Goal: Task Accomplishment & Management: Manage account settings

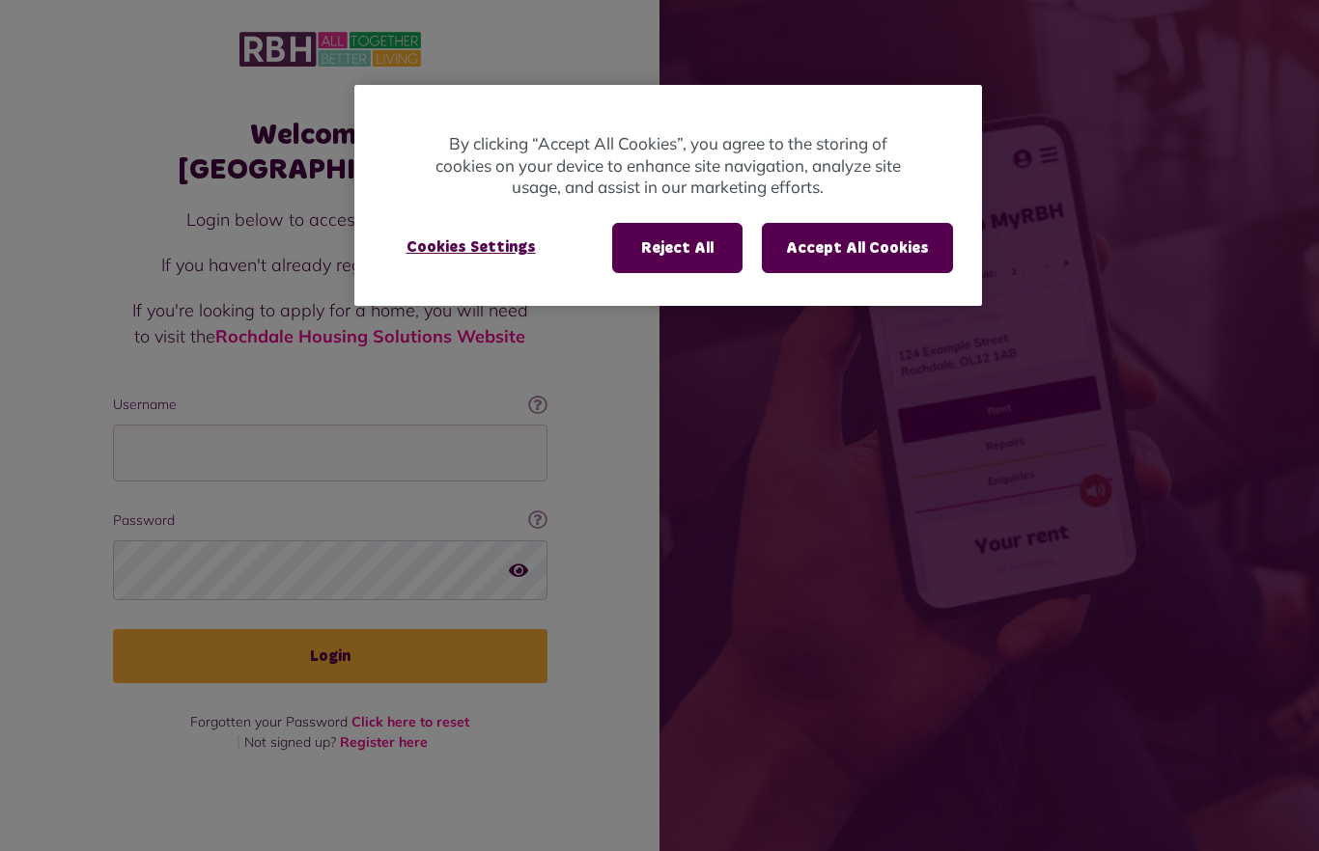
scroll to position [78, 0]
click at [806, 263] on button "Accept All Cookies" at bounding box center [857, 248] width 191 height 50
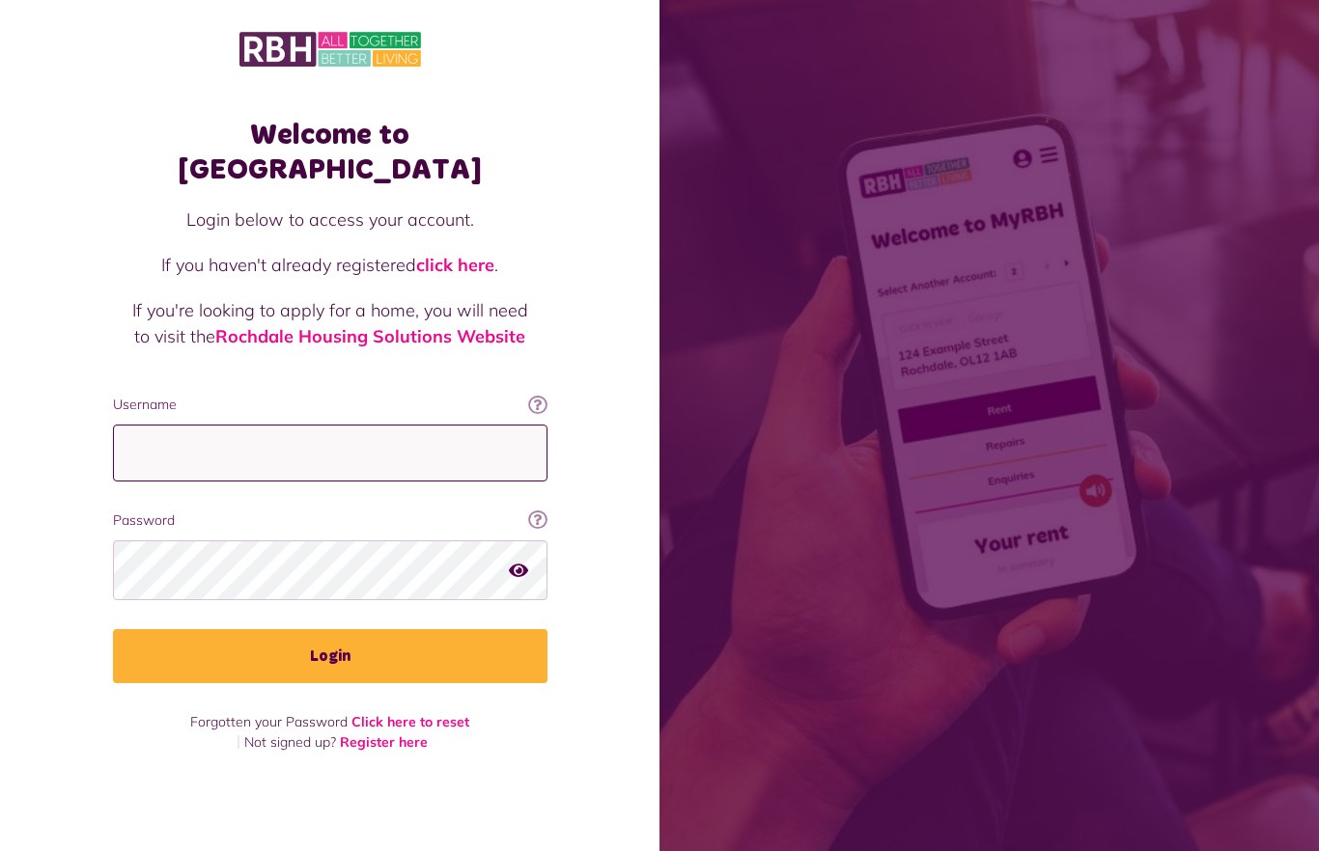
click at [173, 425] on input "Username" at bounding box center [330, 453] width 434 height 57
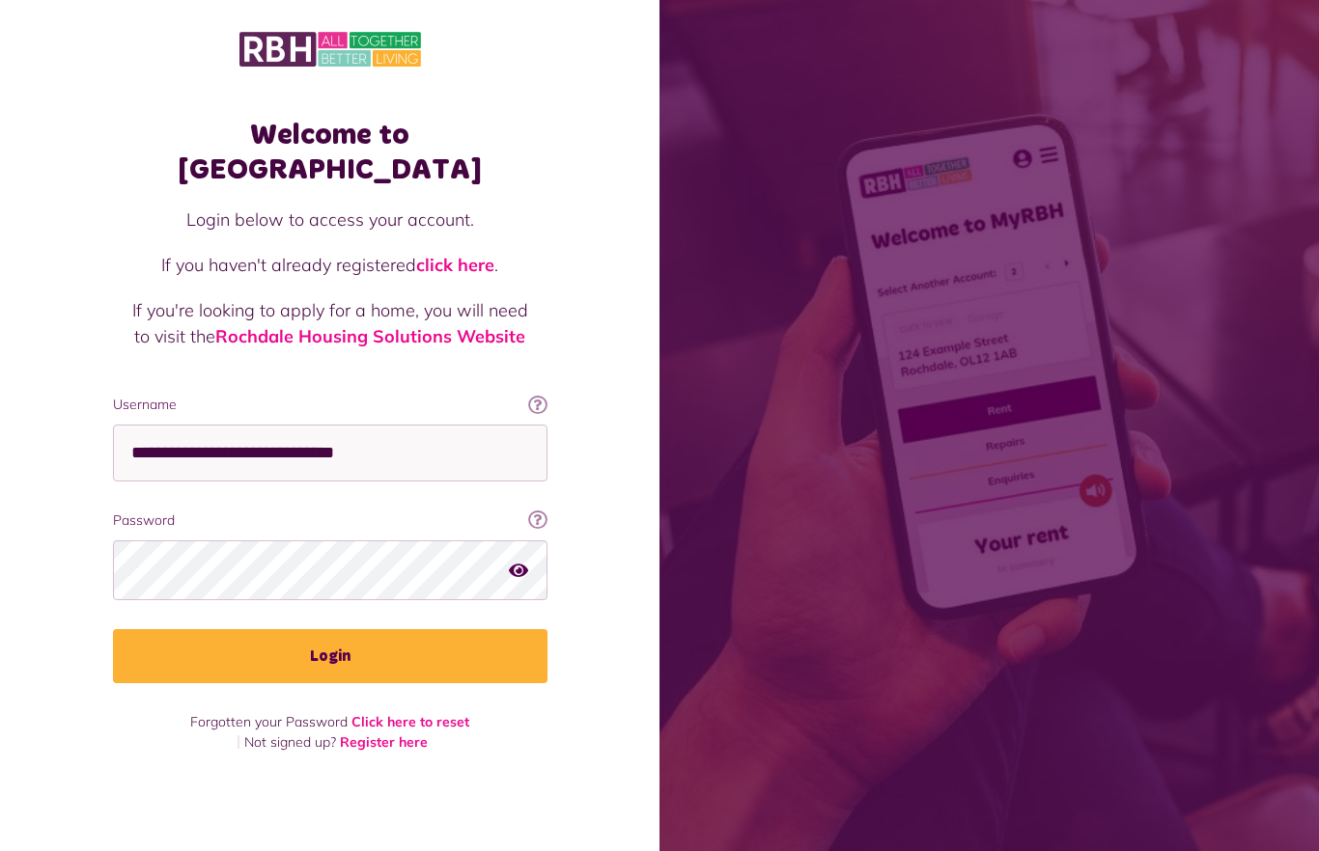
type input "**********"
click at [271, 629] on button "Login" at bounding box center [330, 656] width 434 height 54
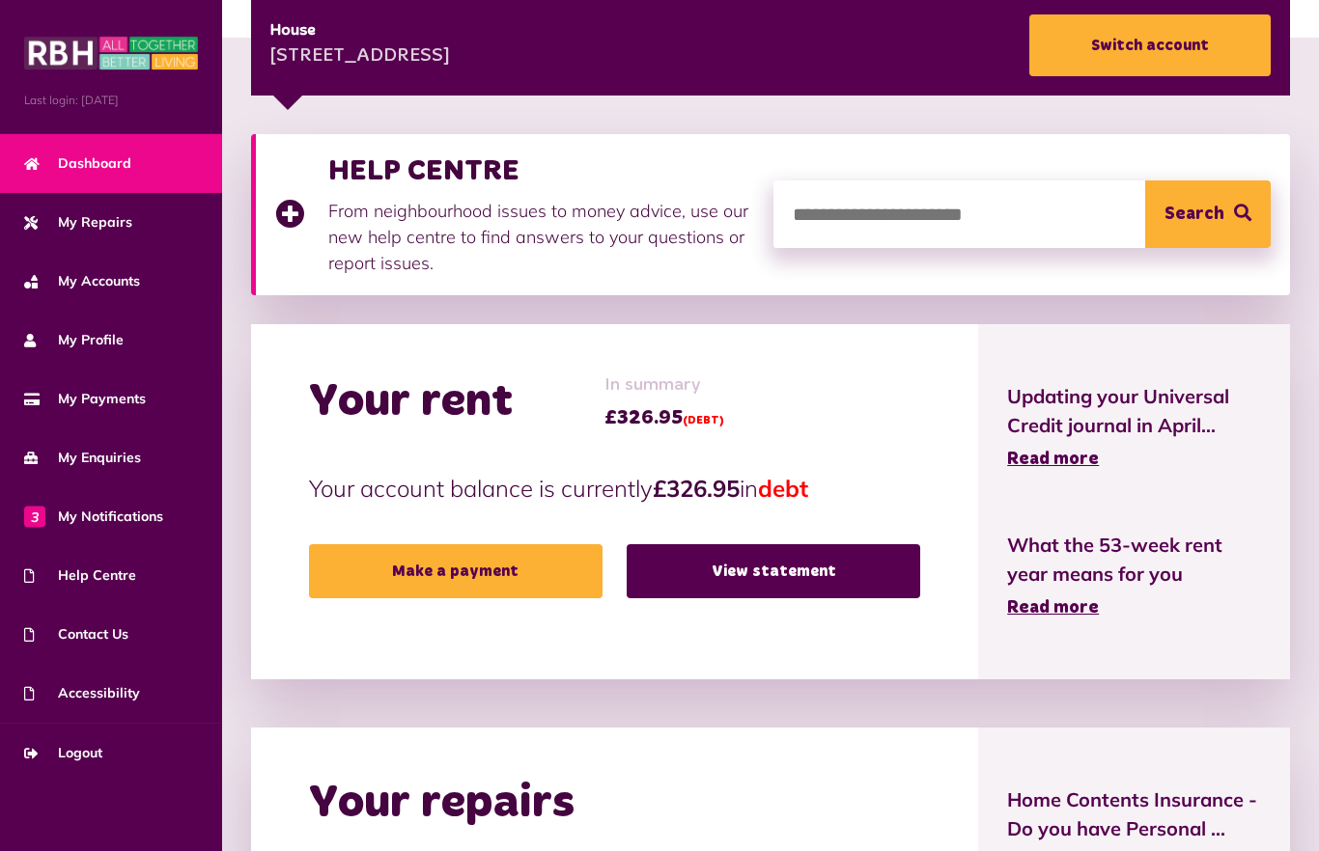
scroll to position [329, 0]
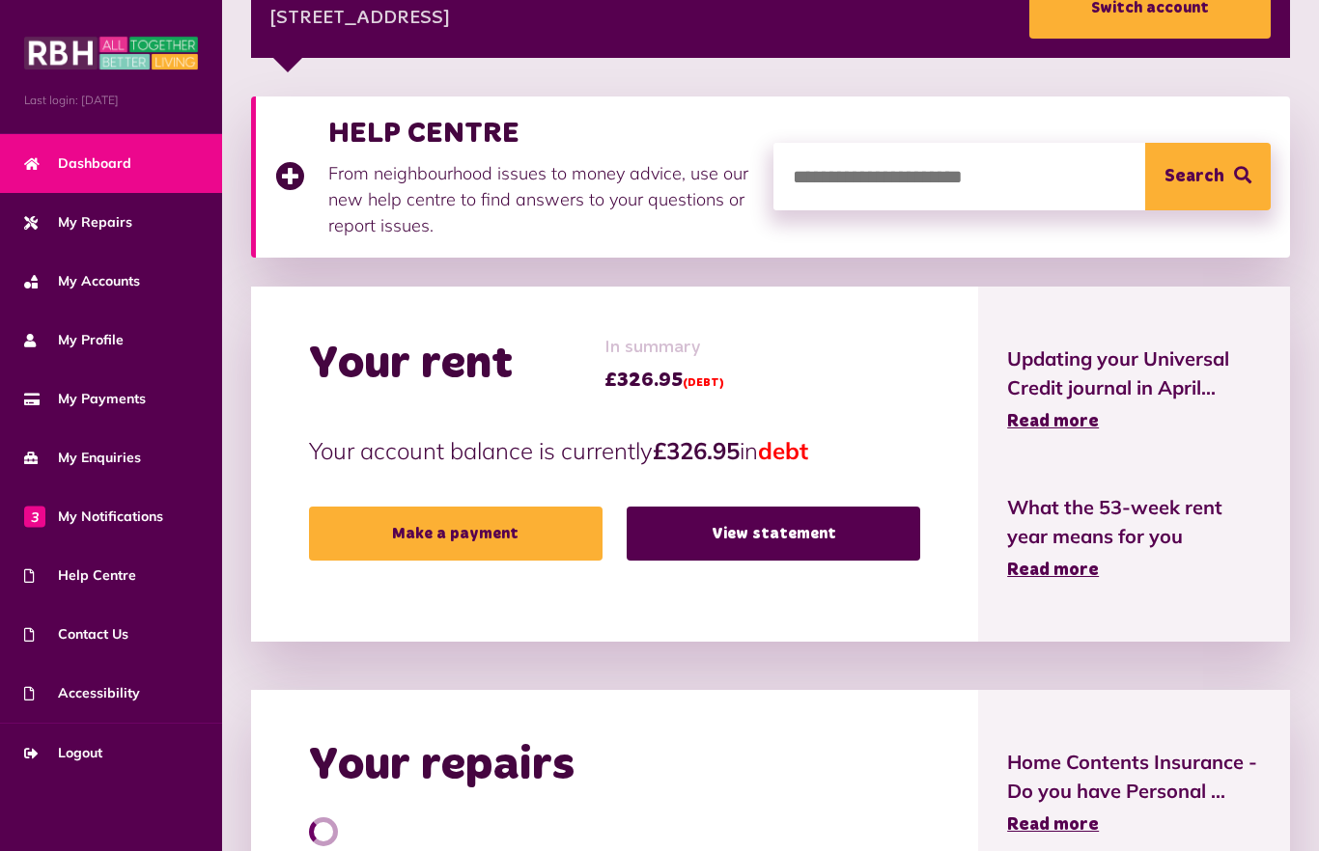
click at [686, 535] on link "View statement" at bounding box center [773, 534] width 293 height 54
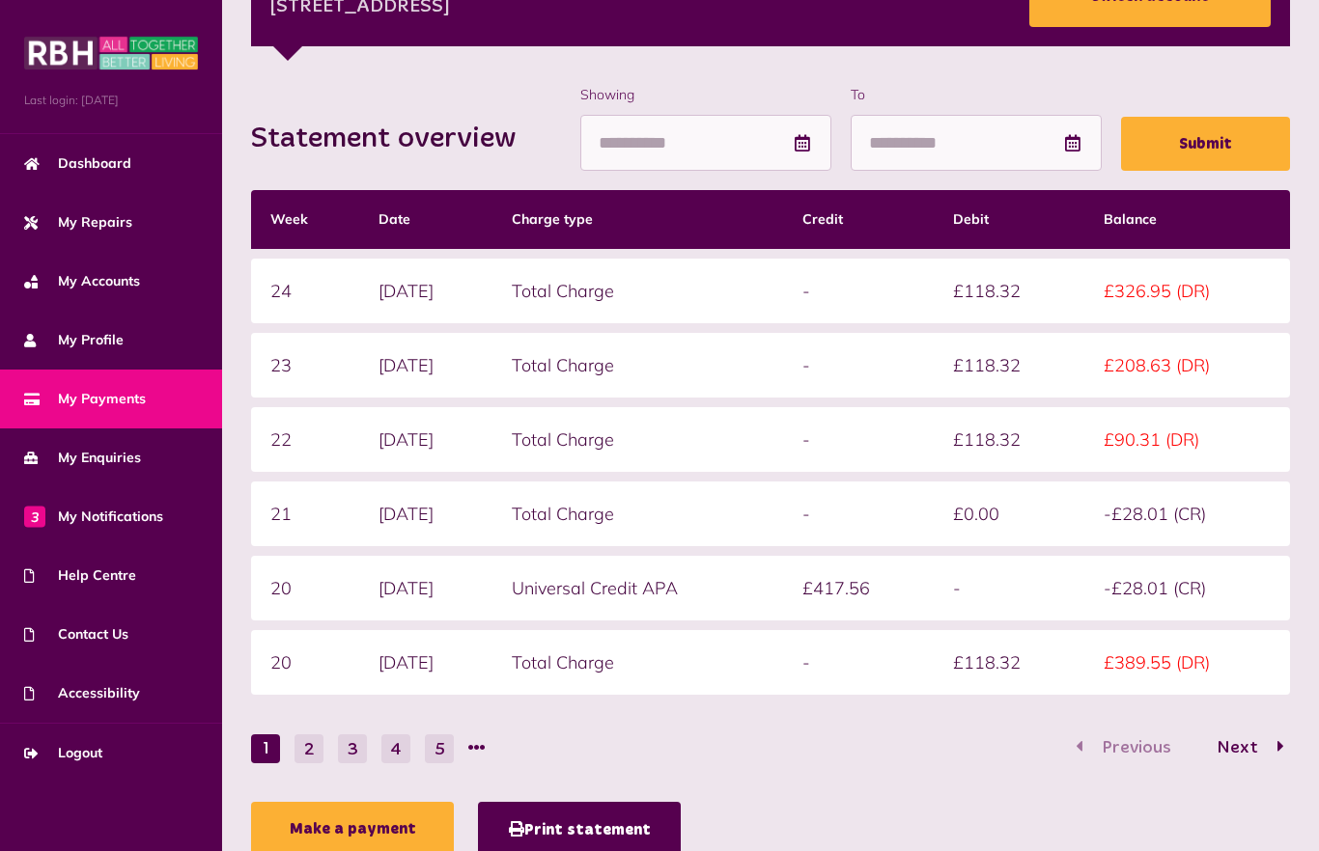
click at [312, 750] on button "2" at bounding box center [308, 749] width 29 height 29
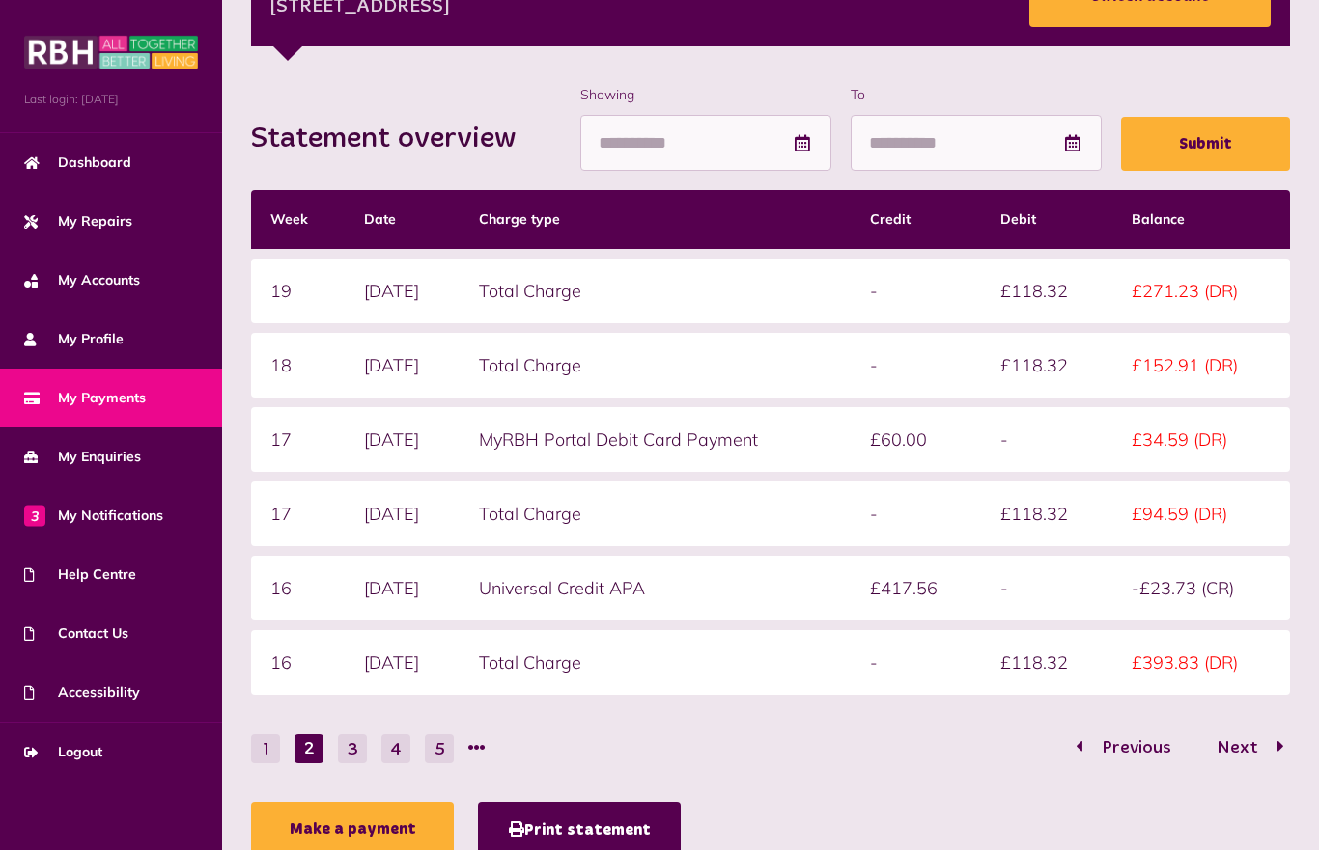
click at [349, 749] on button "3" at bounding box center [352, 750] width 29 height 29
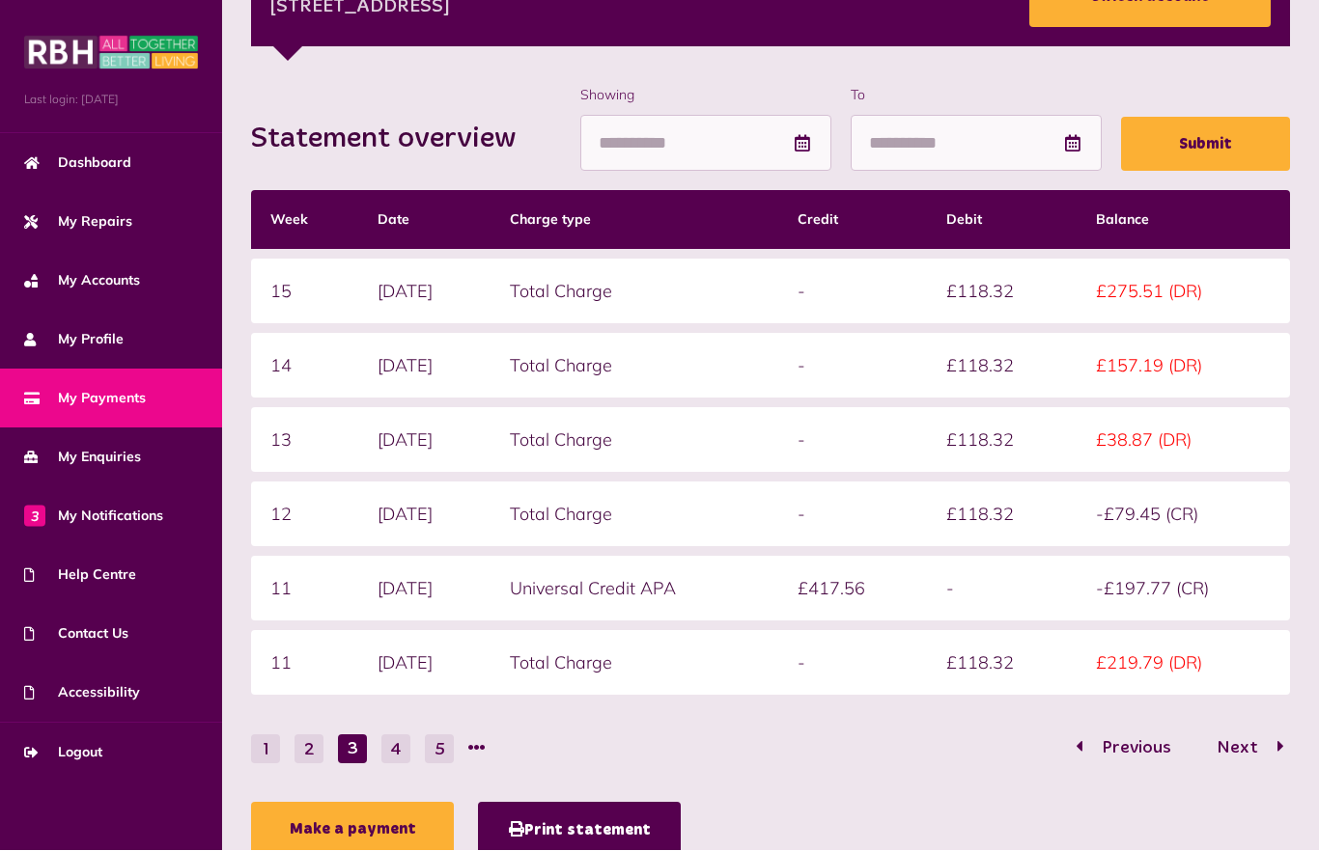
click at [401, 748] on button "4" at bounding box center [395, 750] width 29 height 29
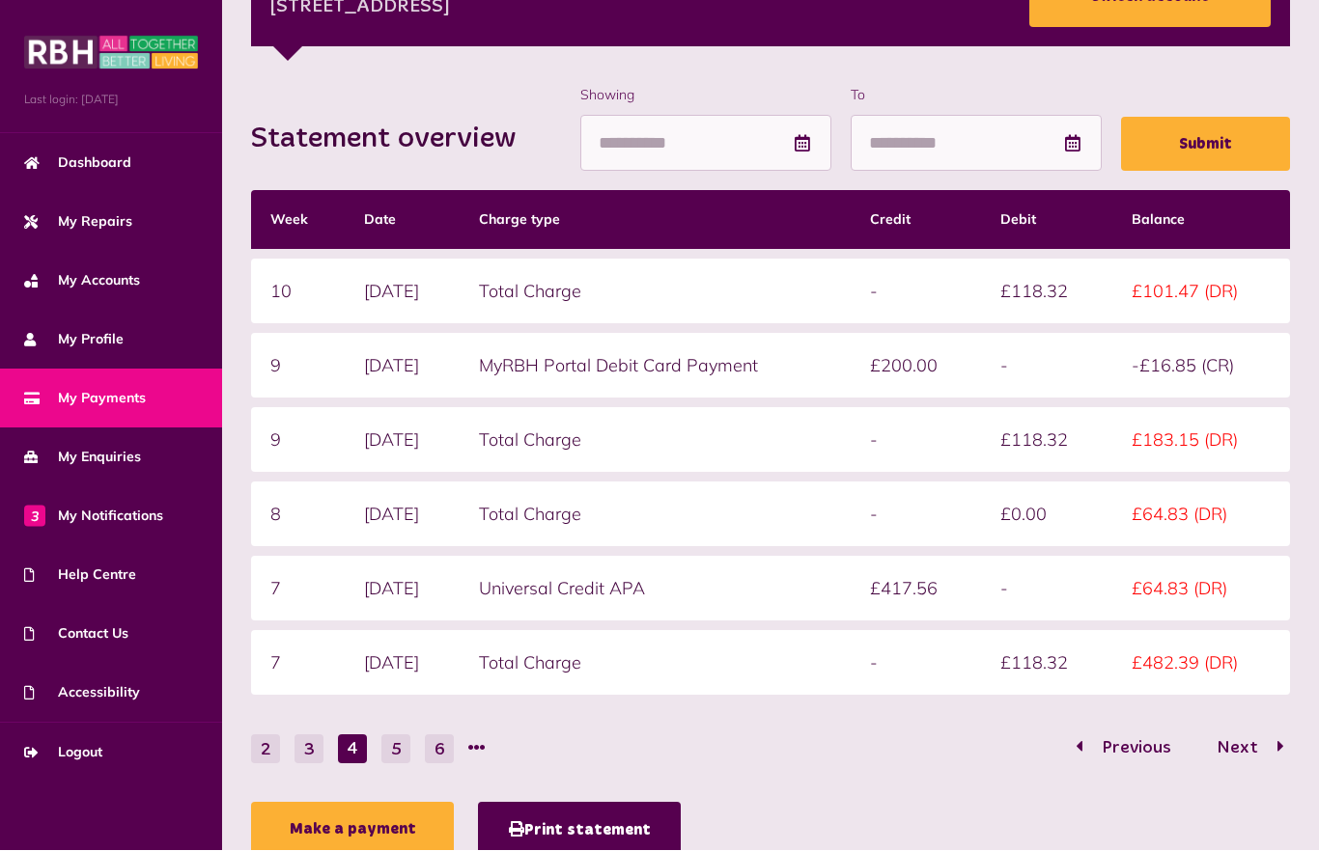
click at [266, 752] on button "2" at bounding box center [265, 750] width 29 height 29
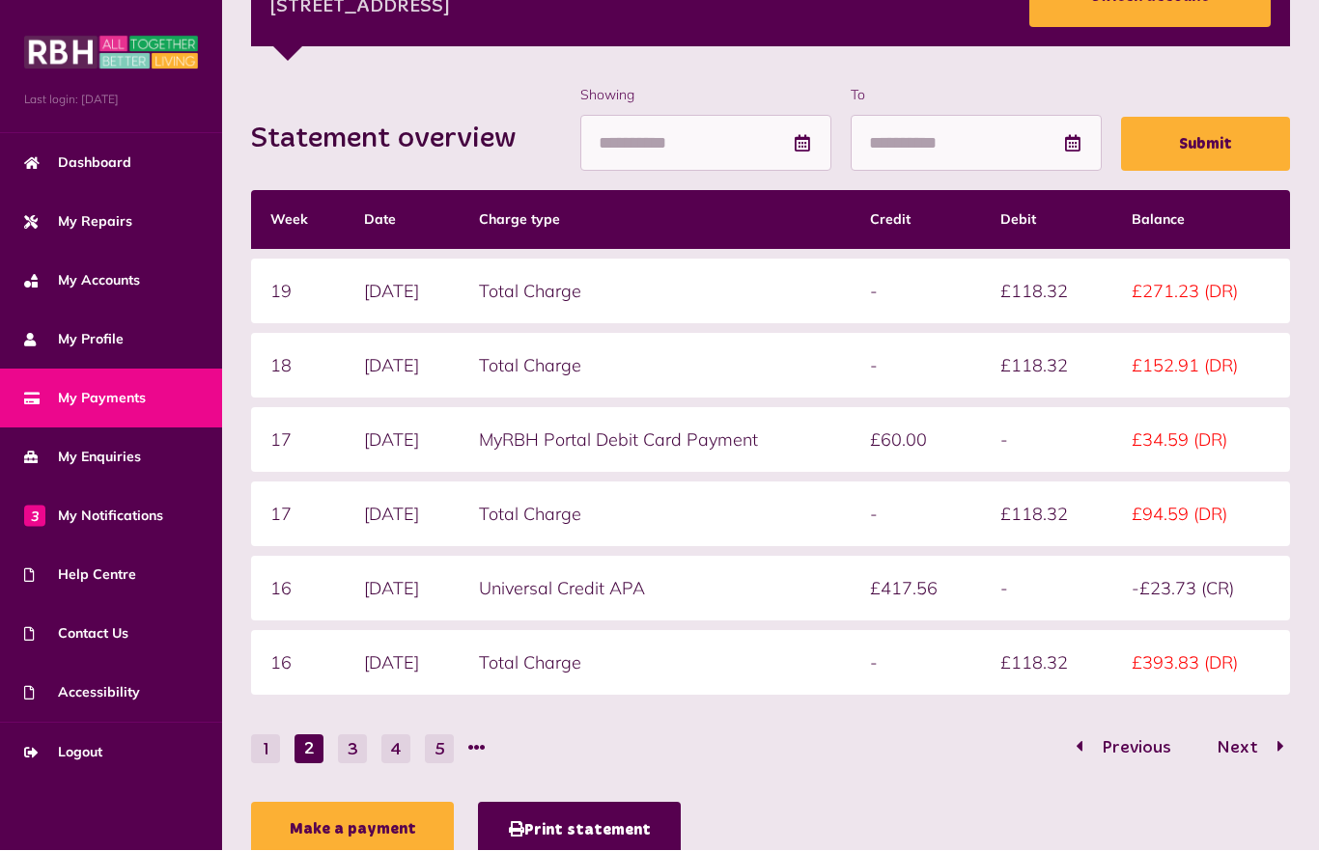
click at [263, 744] on button "1" at bounding box center [265, 750] width 29 height 29
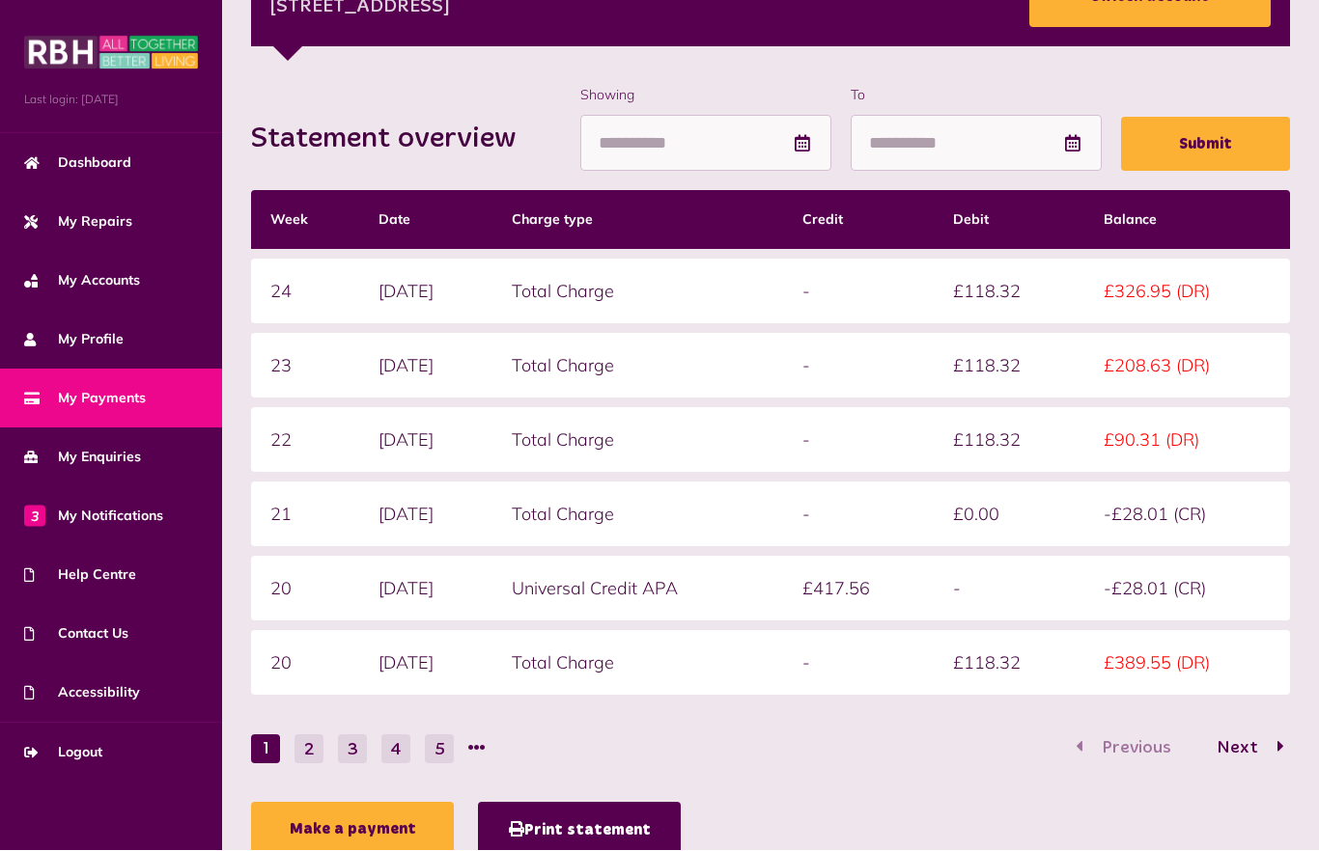
click at [308, 755] on button "2" at bounding box center [308, 750] width 29 height 29
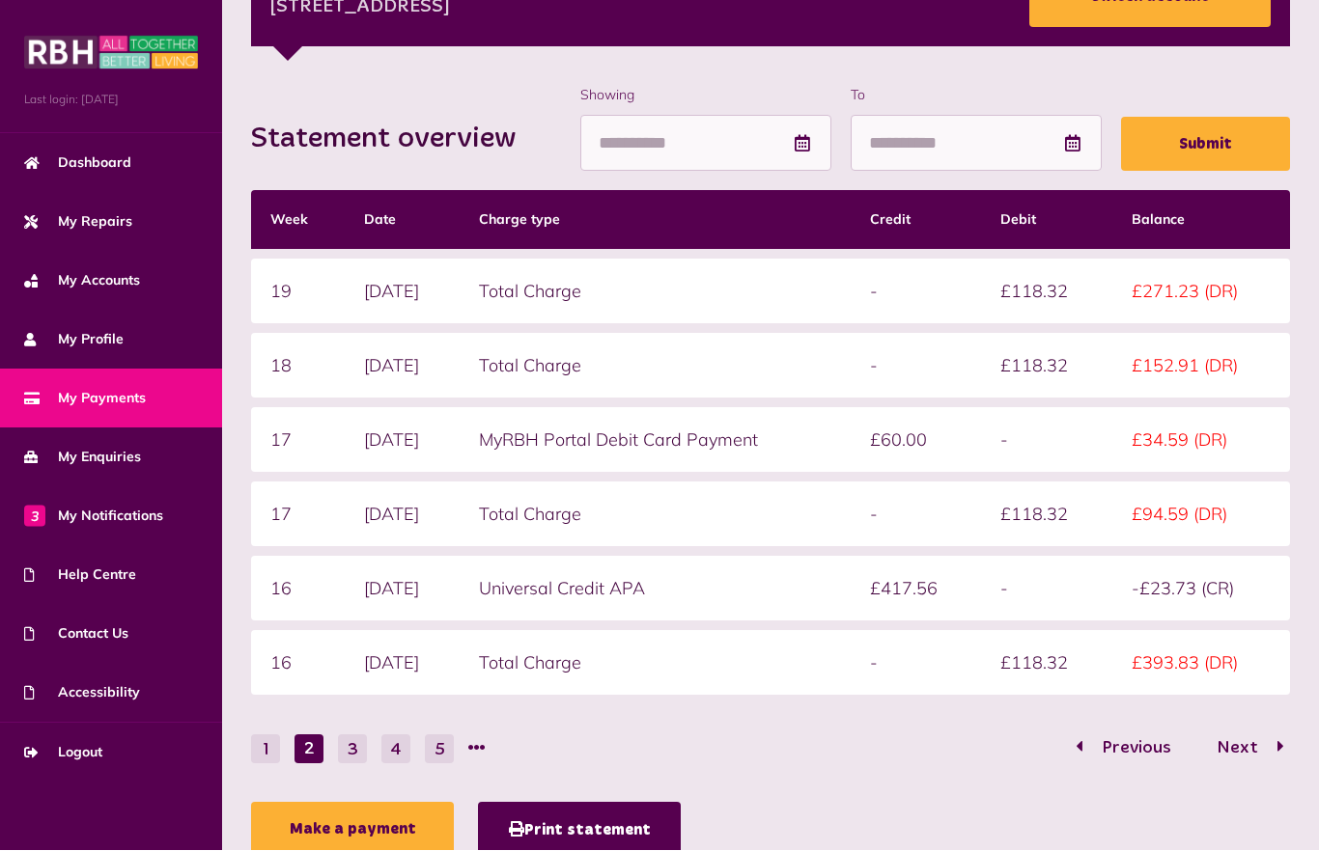
click at [268, 759] on button "1" at bounding box center [265, 750] width 29 height 29
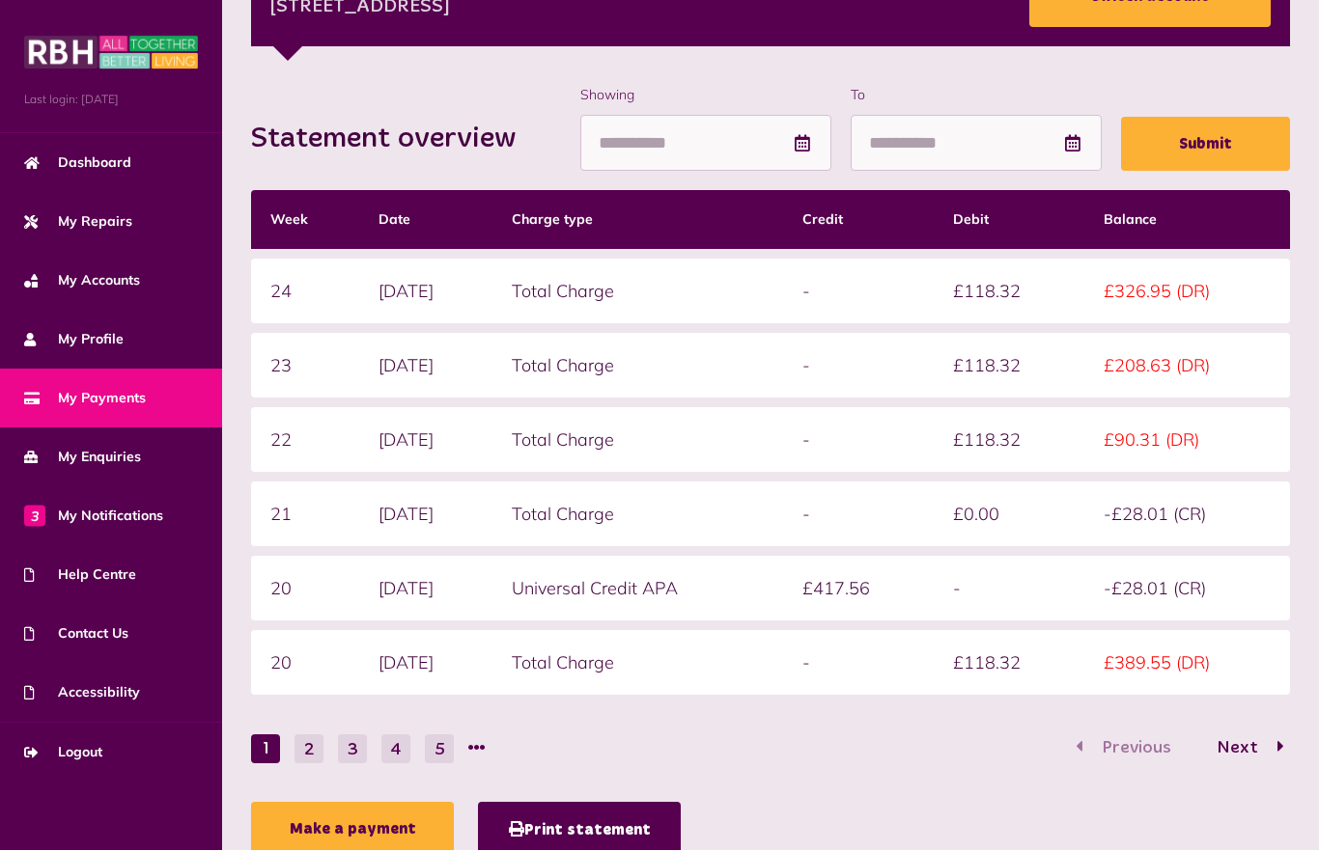
click at [268, 759] on li "1" at bounding box center [265, 750] width 29 height 29
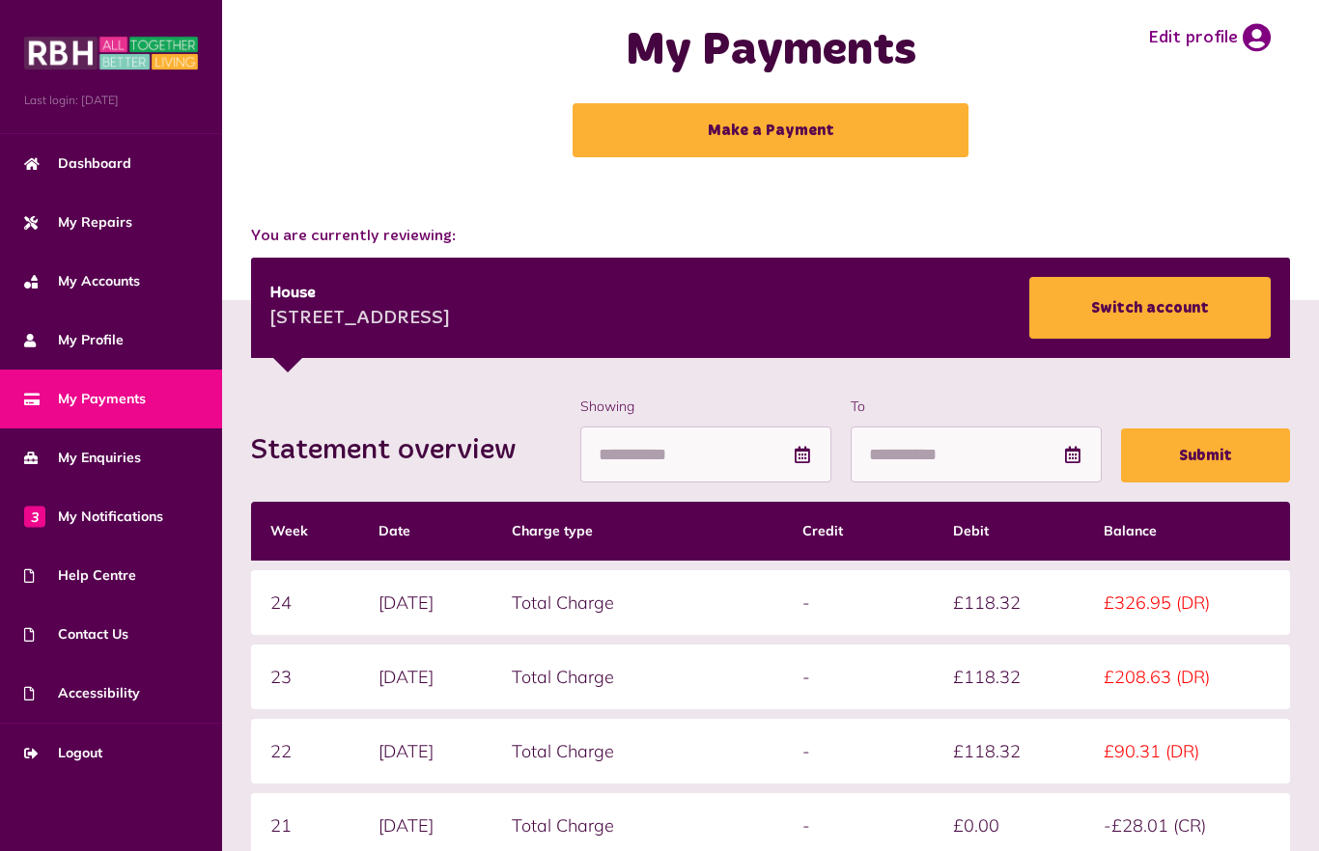
scroll to position [0, 0]
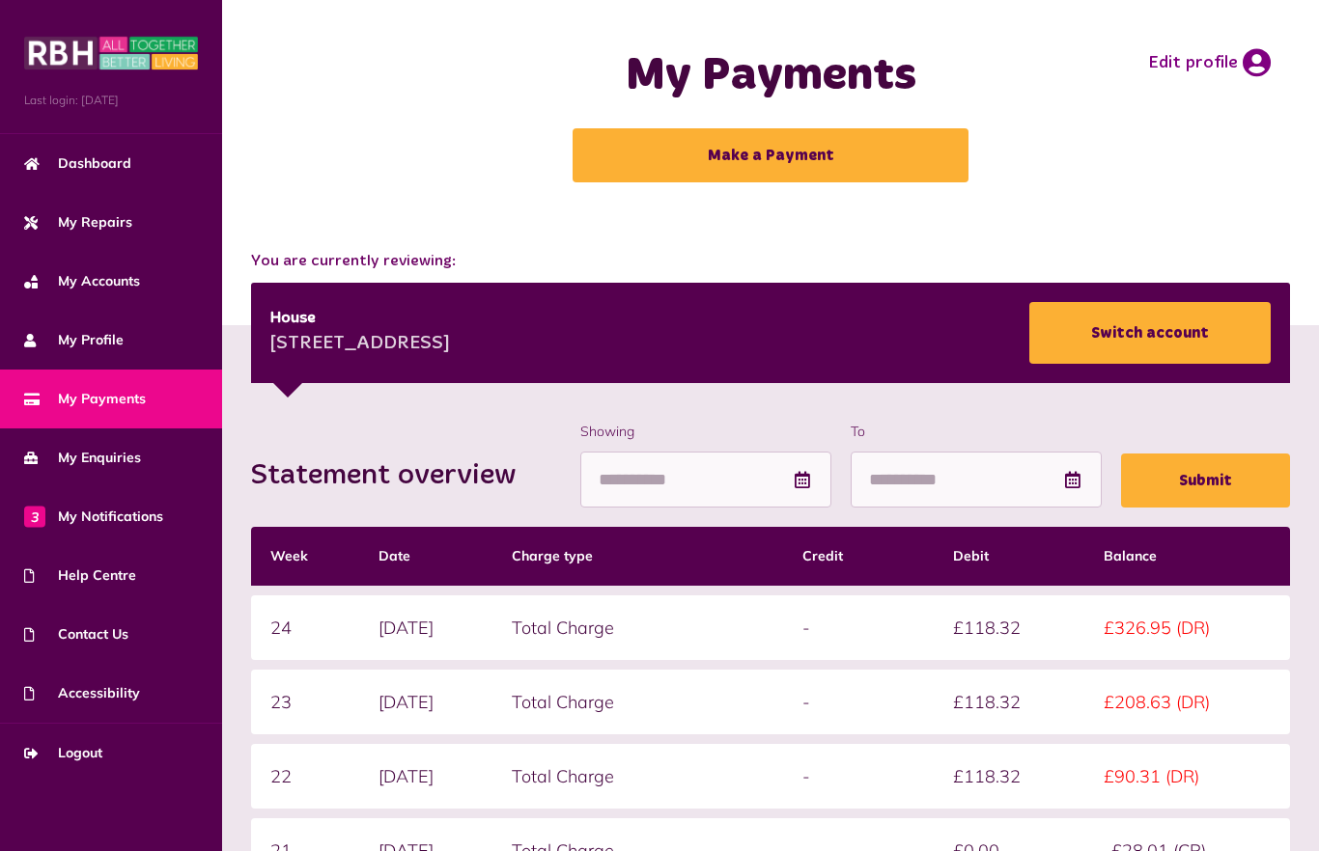
click at [68, 159] on span "Dashboard" at bounding box center [77, 163] width 107 height 20
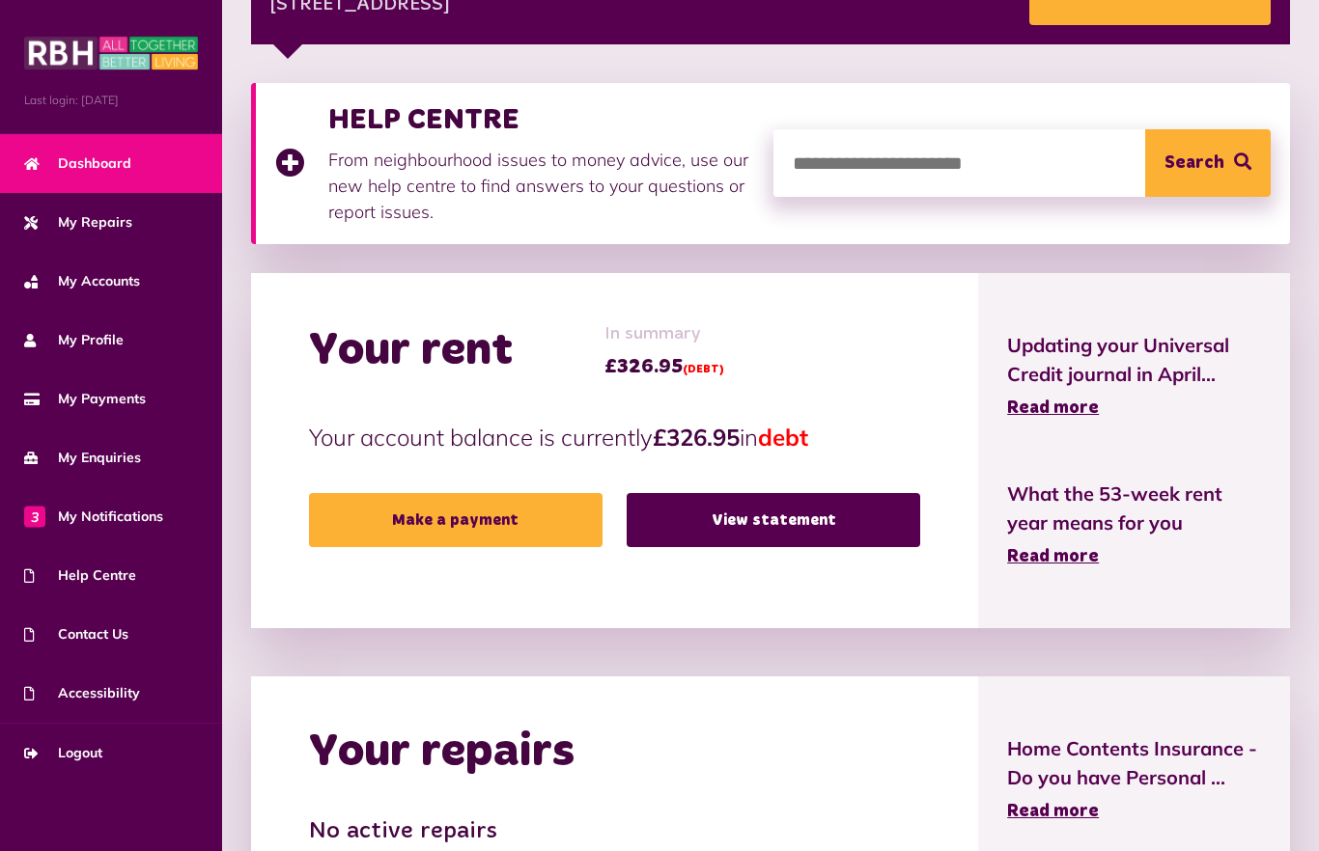
scroll to position [316, 0]
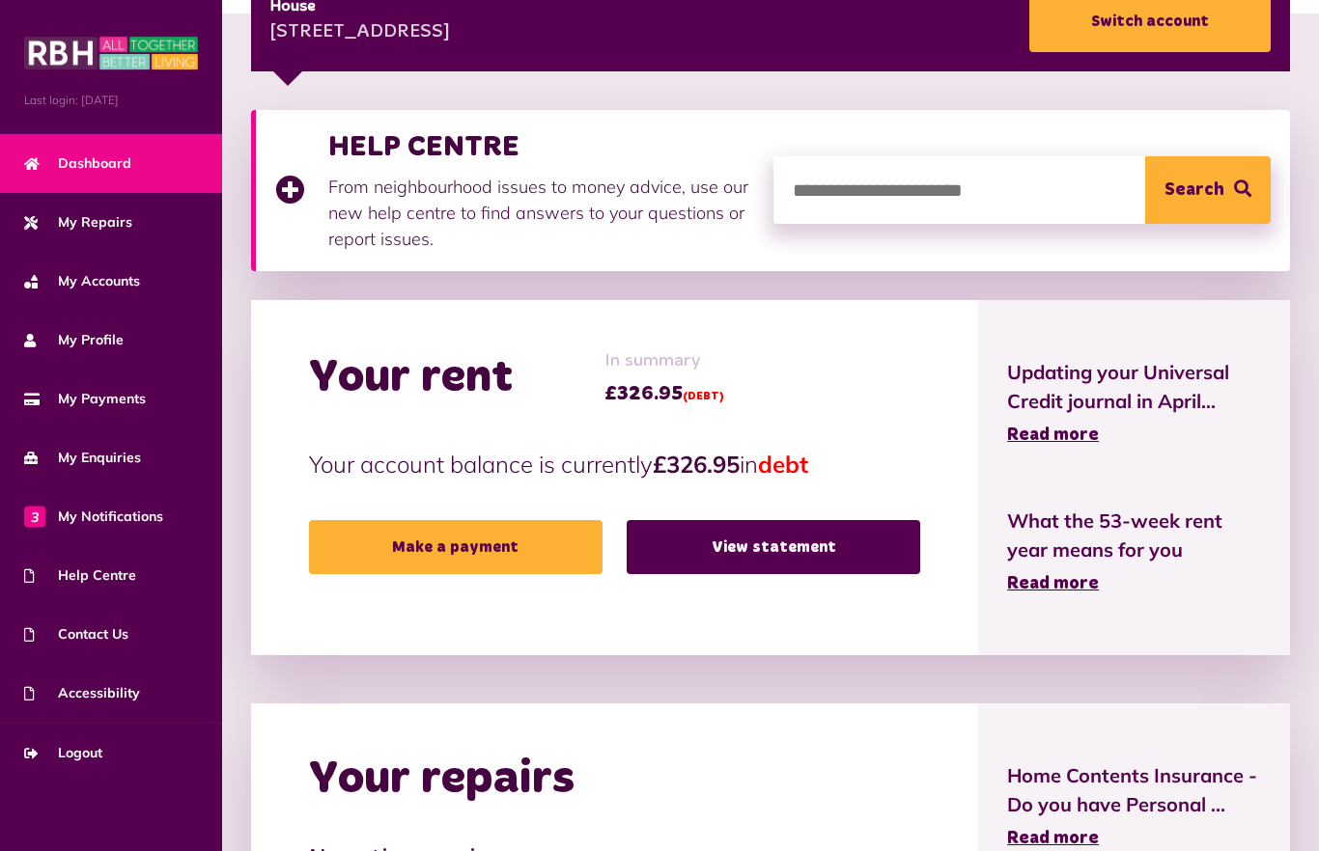
click at [656, 543] on link "View statement" at bounding box center [773, 547] width 293 height 54
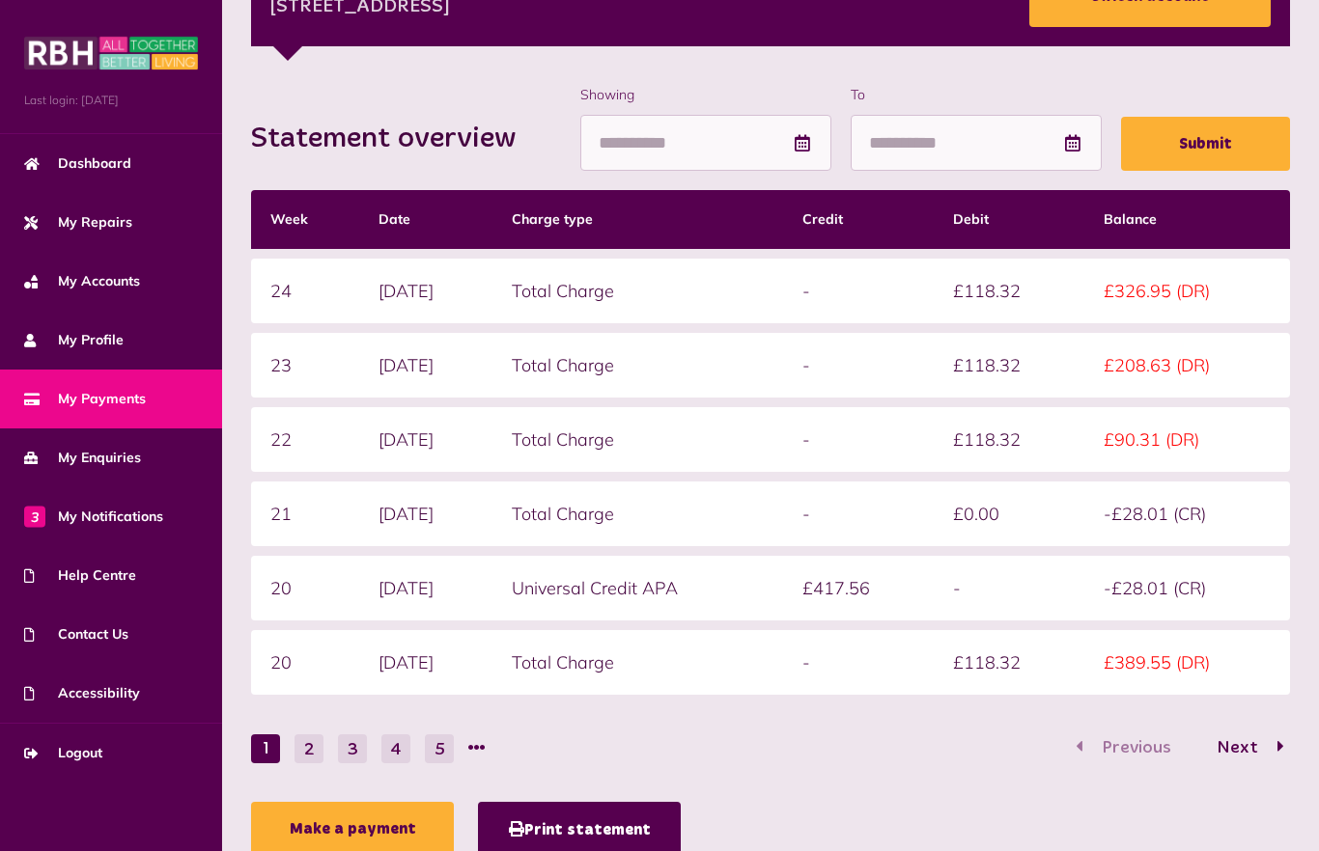
scroll to position [336, 0]
